Goal: Find specific page/section: Find specific page/section

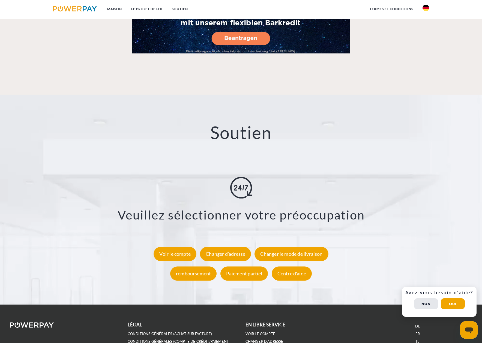
scroll to position [992, 0]
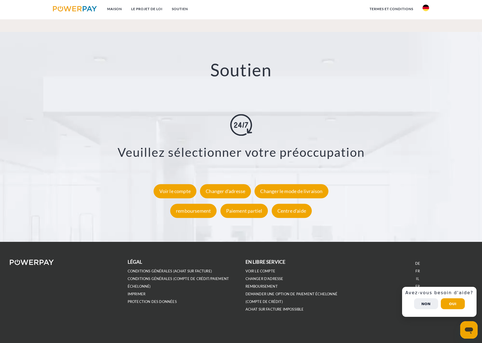
click at [428, 304] on font "Non" at bounding box center [426, 304] width 9 height 4
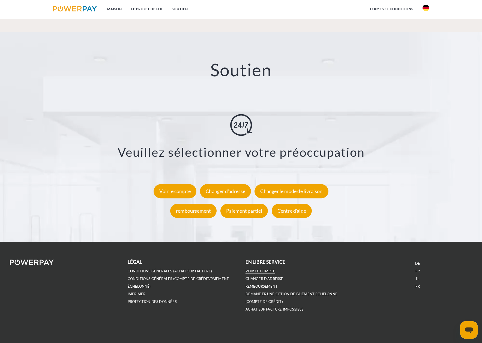
click at [260, 270] on font "Voir le compte" at bounding box center [261, 271] width 30 height 4
click at [254, 272] on font "Voir le compte" at bounding box center [261, 271] width 30 height 4
click at [259, 270] on font "Voir le compte" at bounding box center [261, 271] width 30 height 4
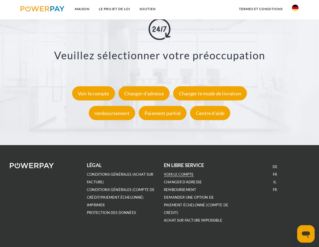
scroll to position [890, 0]
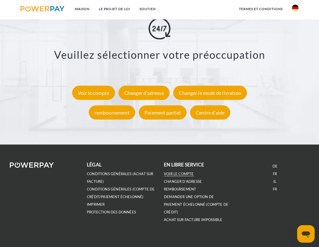
click at [178, 176] on font "Voir le compte" at bounding box center [179, 173] width 30 height 4
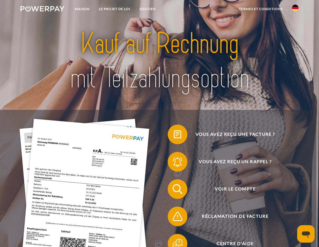
click at [44, 6] on img at bounding box center [42, 8] width 44 height 5
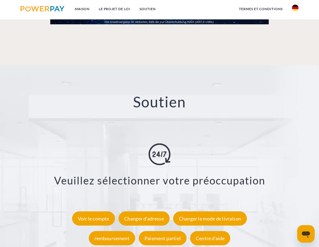
scroll to position [890, 0]
